Goal: Task Accomplishment & Management: Manage account settings

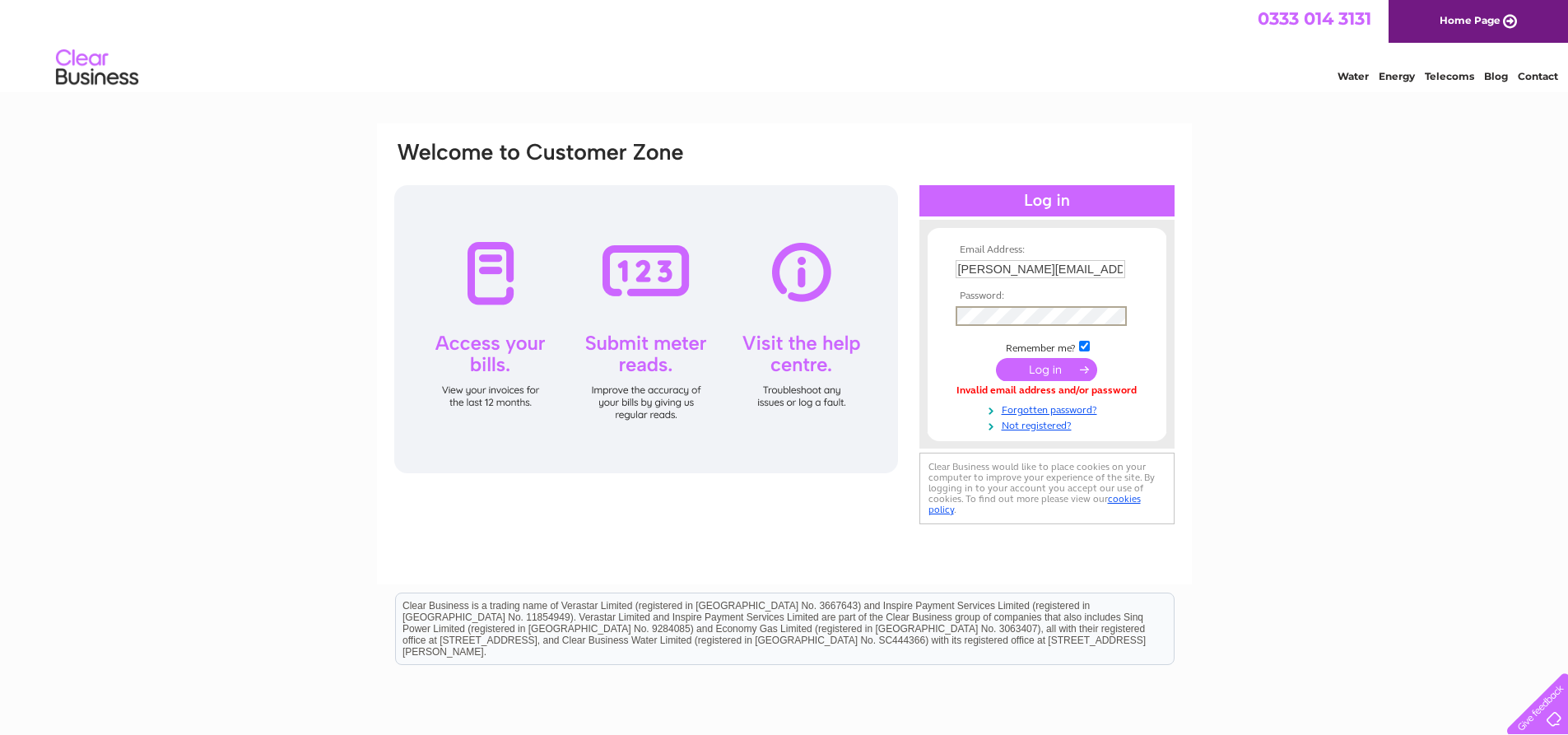
click at [1034, 369] on input "submit" at bounding box center [1047, 369] width 102 height 23
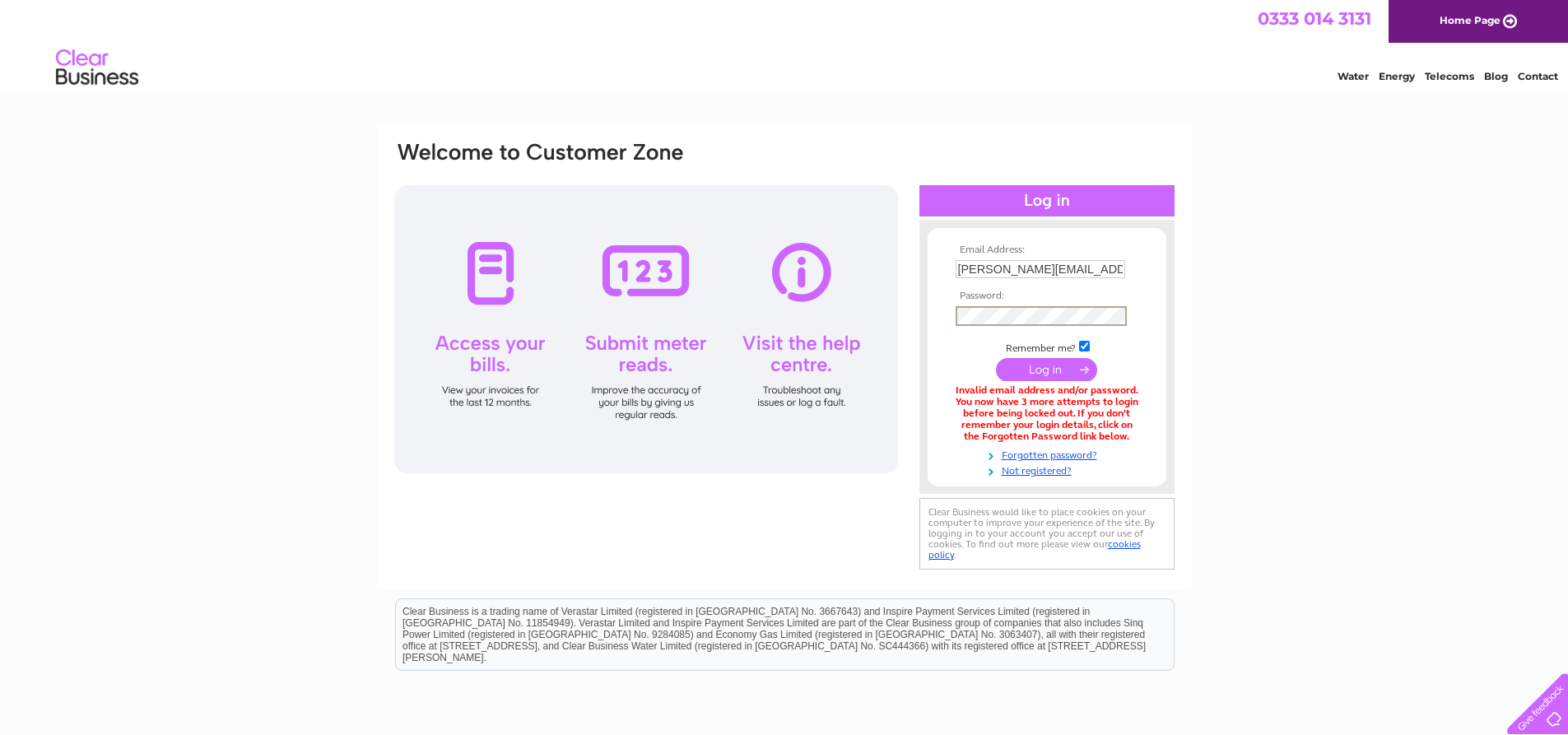
click at [1018, 368] on input "submit" at bounding box center [1047, 369] width 102 height 23
drag, startPoint x: 1104, startPoint y: 265, endPoint x: 866, endPoint y: 252, distance: 238.4
click at [866, 252] on div "Email Address: [PERSON_NAME][EMAIL_ADDRESS][PERSON_NAME][DOMAIN_NAME] Password:" at bounding box center [784, 357] width 784 height 434
paste input "[PERSON_NAME].[PERSON_NAME]@ems.[PERSON_NAME]-[PERSON_NAME]"
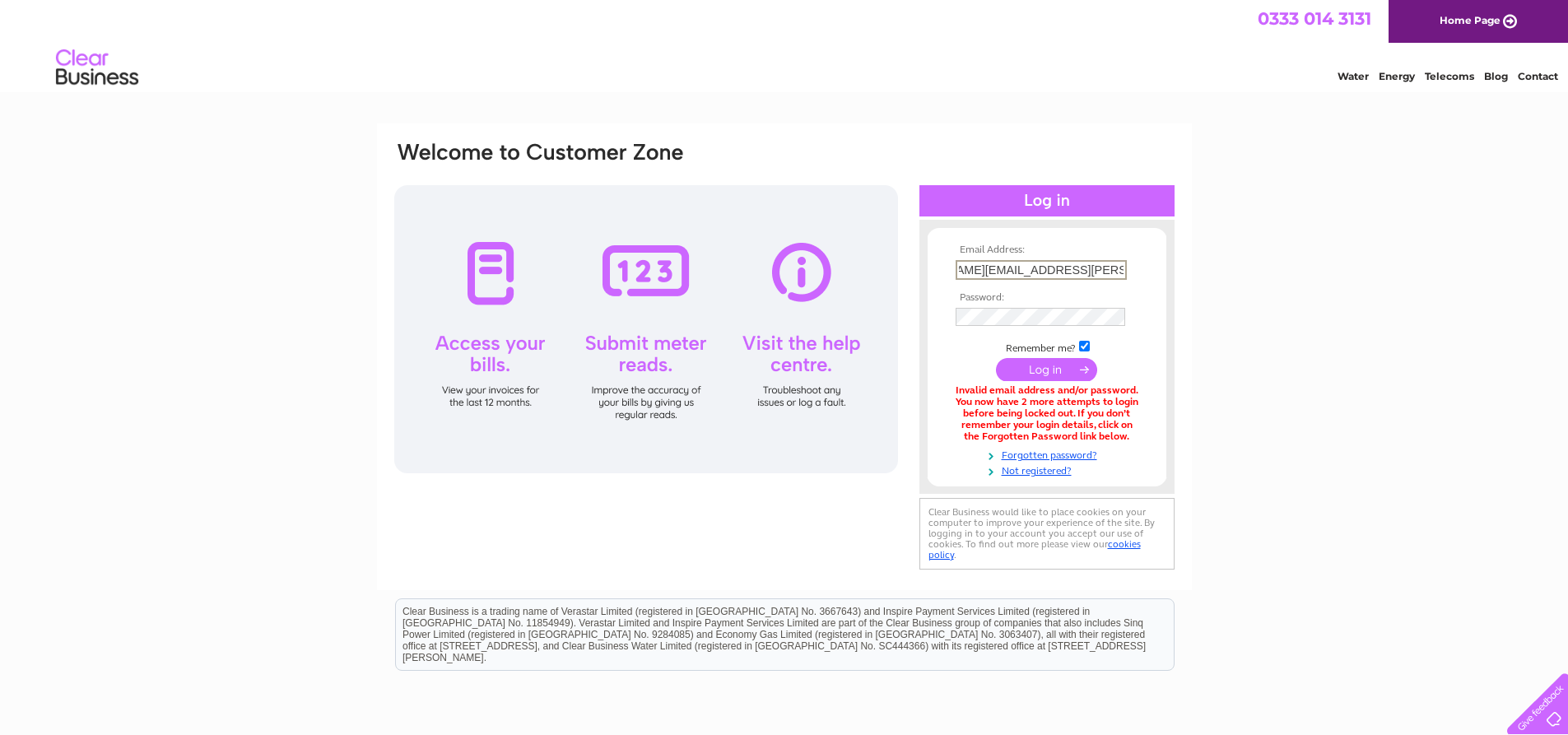
type input "[PERSON_NAME][EMAIL_ADDRESS][PERSON_NAME][DOMAIN_NAME][PERSON_NAME]"
click at [1024, 369] on input "submit" at bounding box center [1047, 369] width 102 height 23
